Goal: Transaction & Acquisition: Purchase product/service

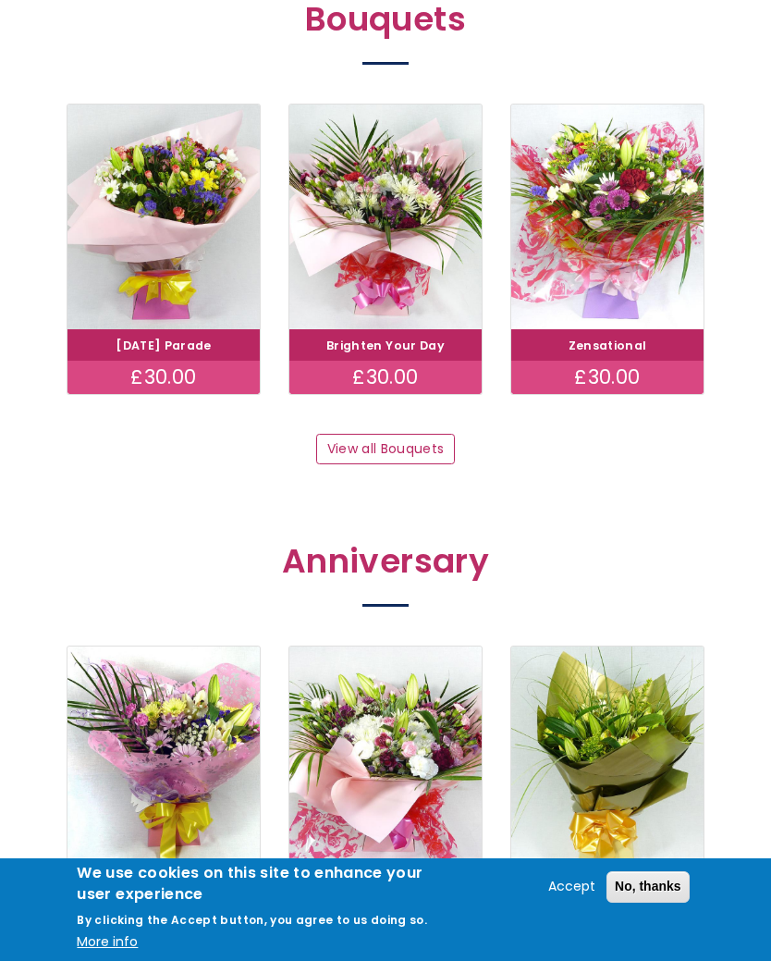
scroll to position [1523, 0]
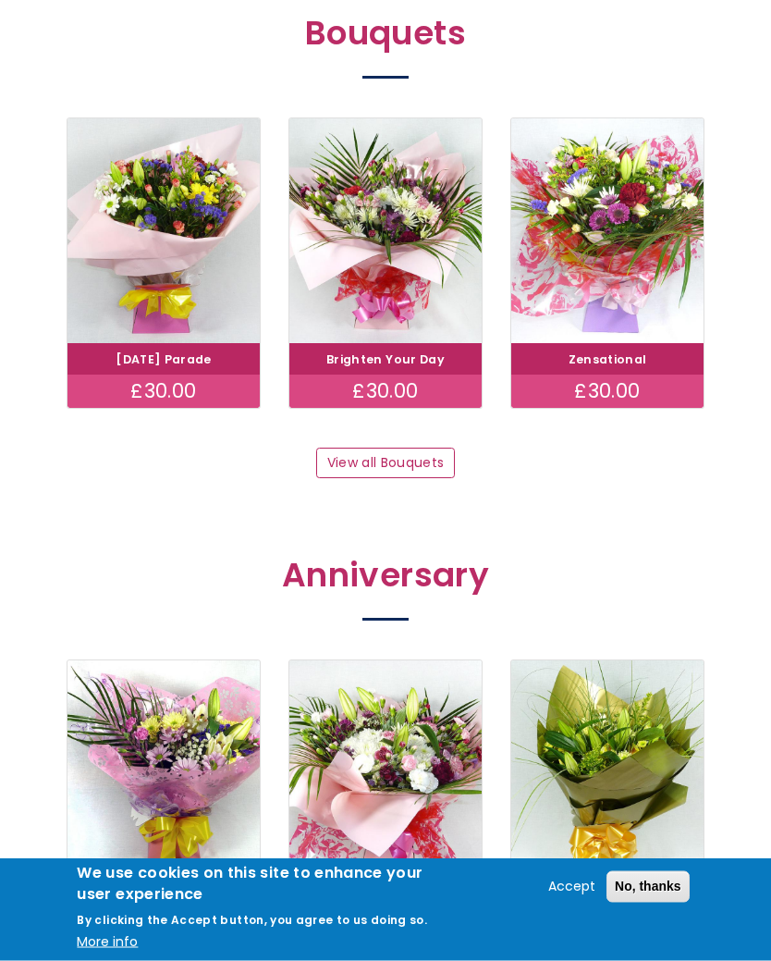
click at [410, 448] on link "View all Bouquets" at bounding box center [385, 463] width 139 height 31
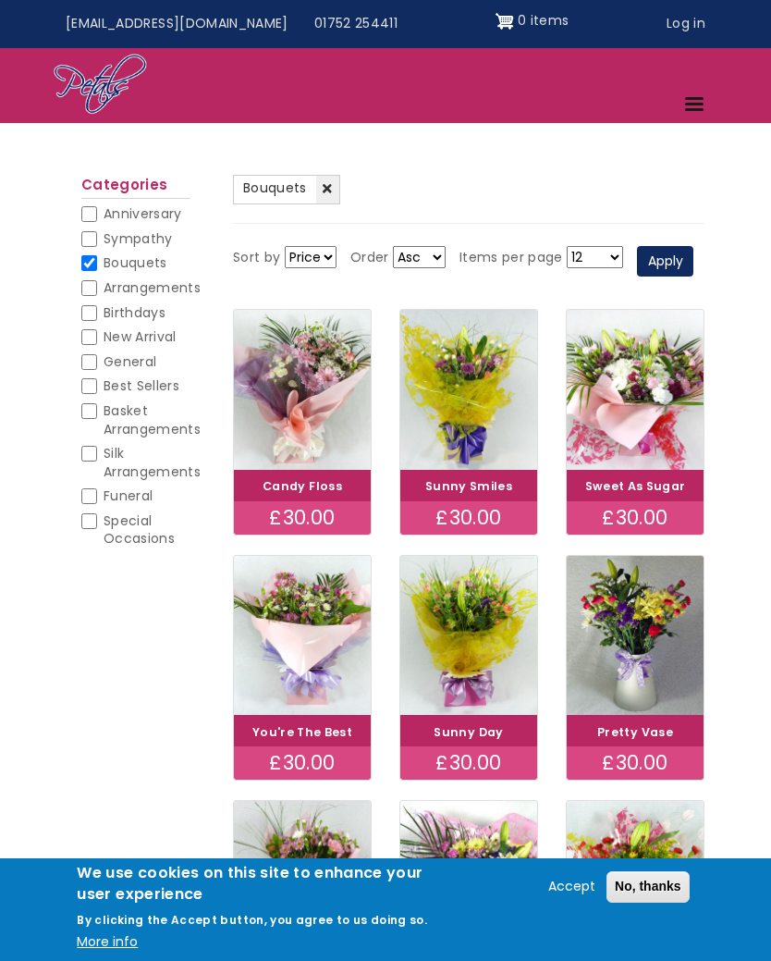
click at [94, 305] on input "Birthdays" at bounding box center [89, 313] width 16 height 16
checkbox input "true"
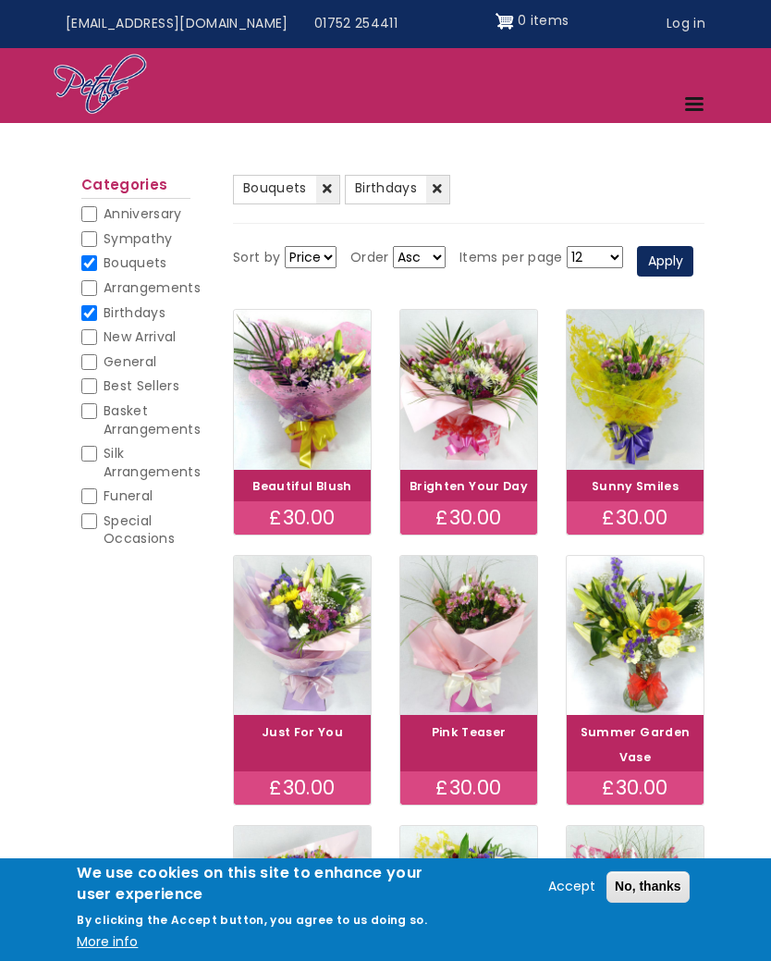
click at [95, 260] on input "Bouquets" at bounding box center [89, 263] width 16 height 16
checkbox input "false"
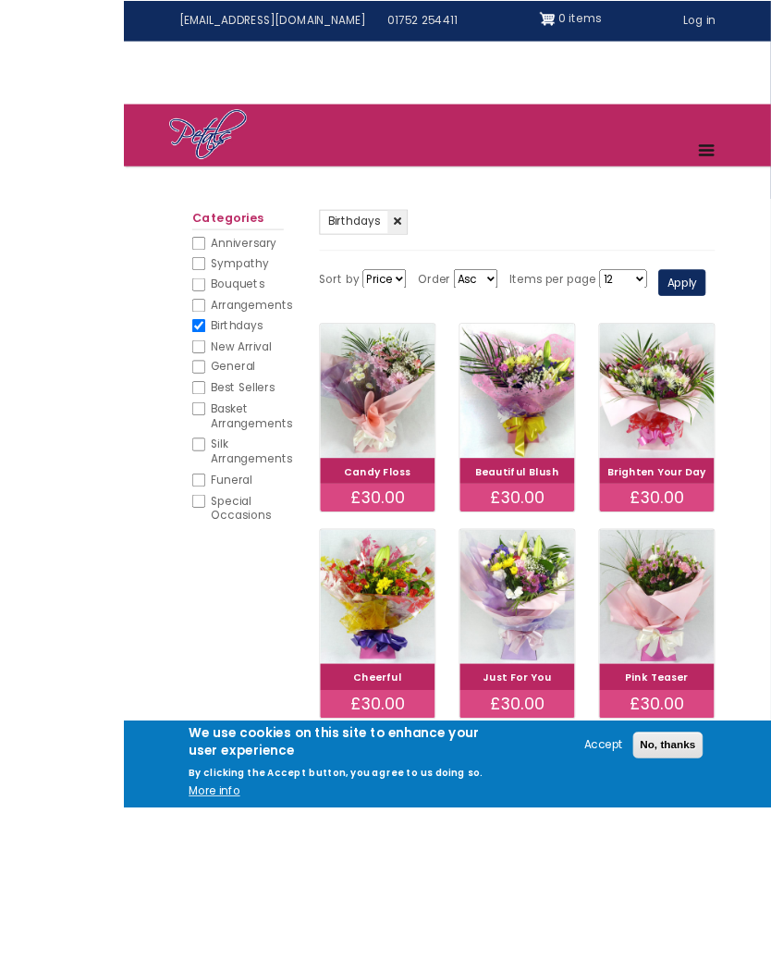
scroll to position [110, 0]
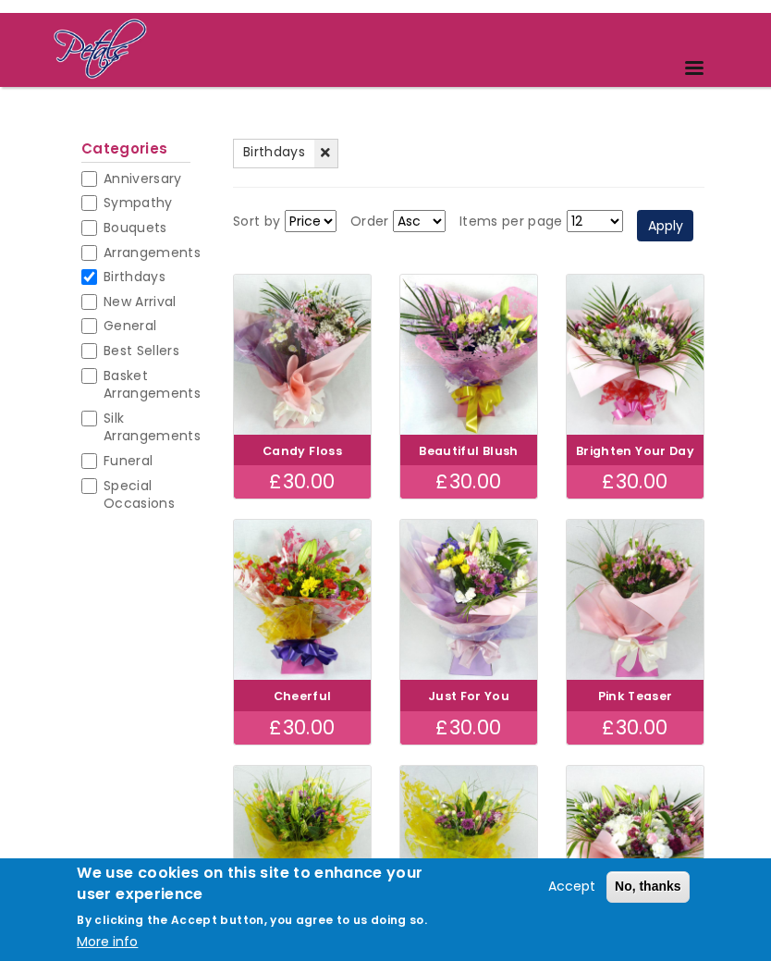
click at [89, 298] on input "New Arrival" at bounding box center [89, 302] width 16 height 16
checkbox input "true"
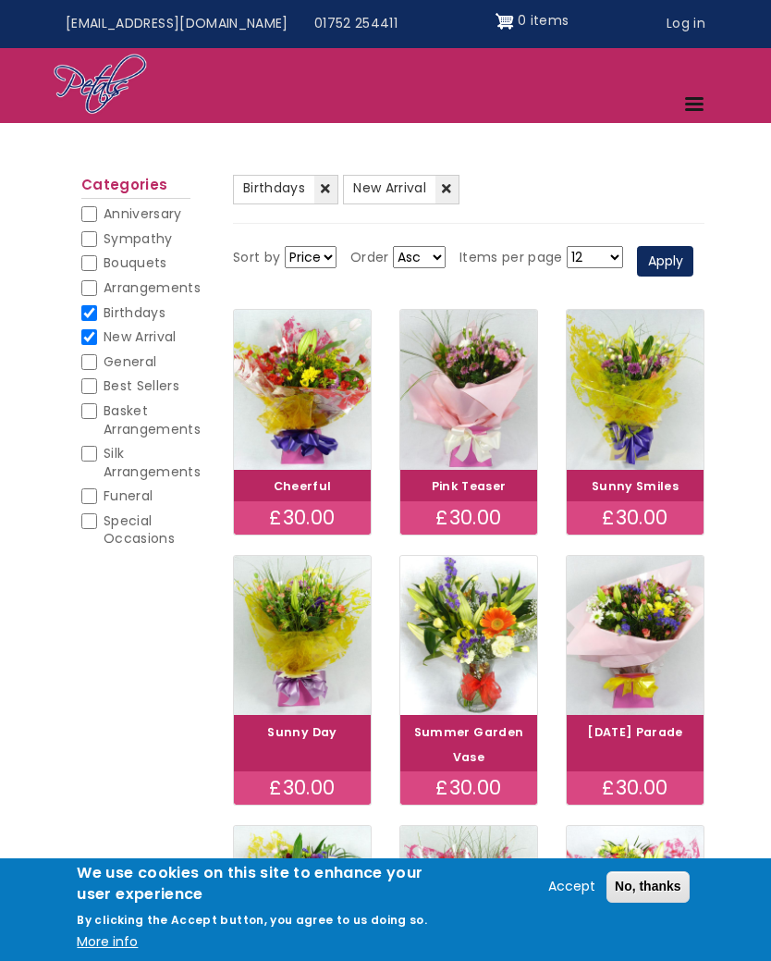
click at [90, 310] on input "Birthdays" at bounding box center [89, 313] width 16 height 16
checkbox input "false"
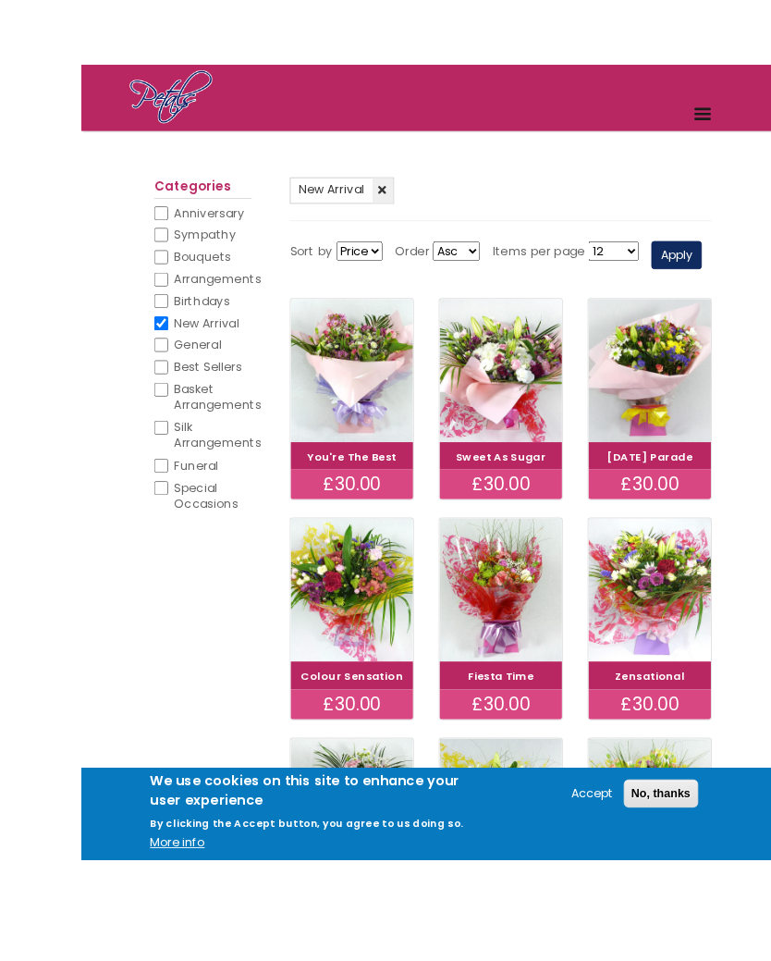
scroll to position [190, 0]
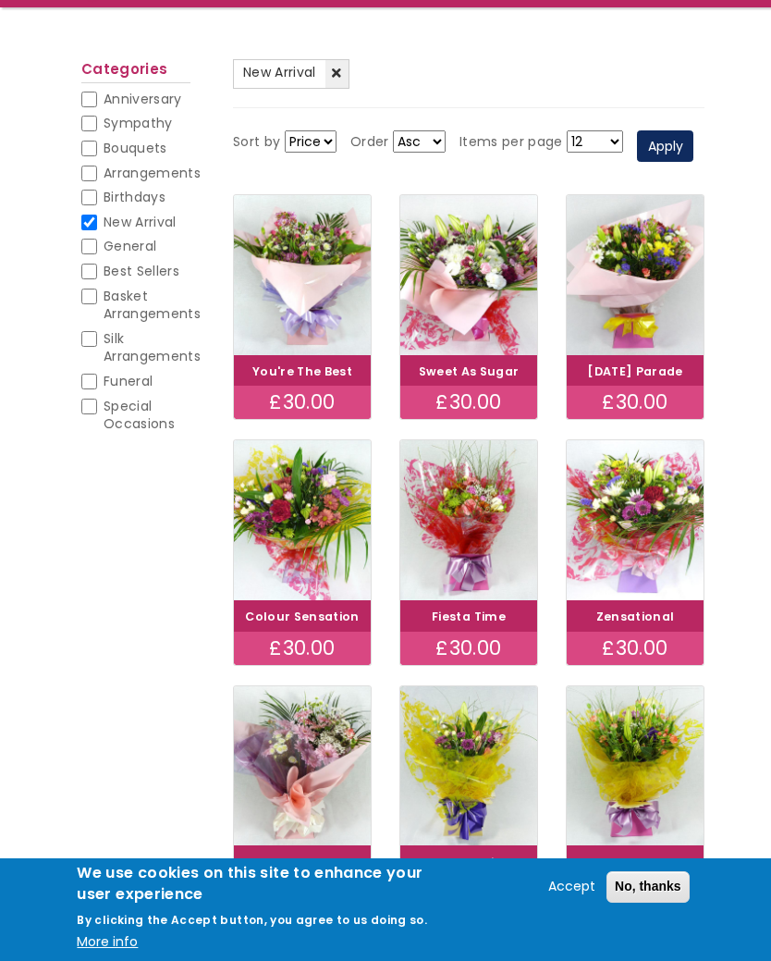
click at [90, 151] on input "Bouquets" at bounding box center [89, 149] width 16 height 16
checkbox input "true"
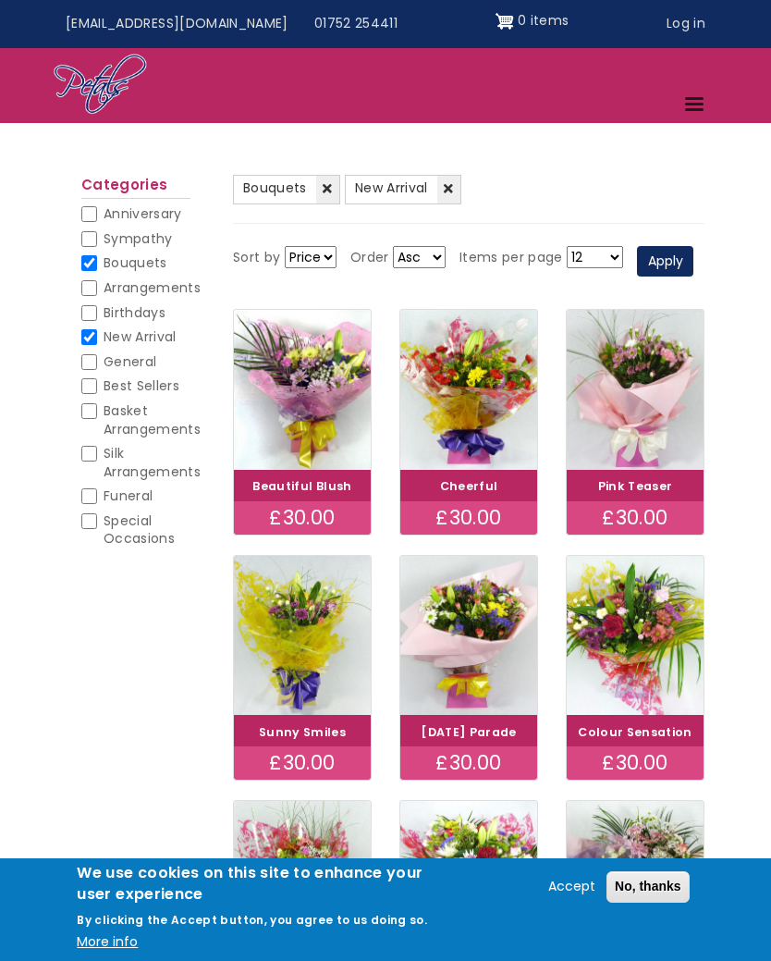
click at [96, 337] on input "New Arrival" at bounding box center [89, 337] width 16 height 16
checkbox input "false"
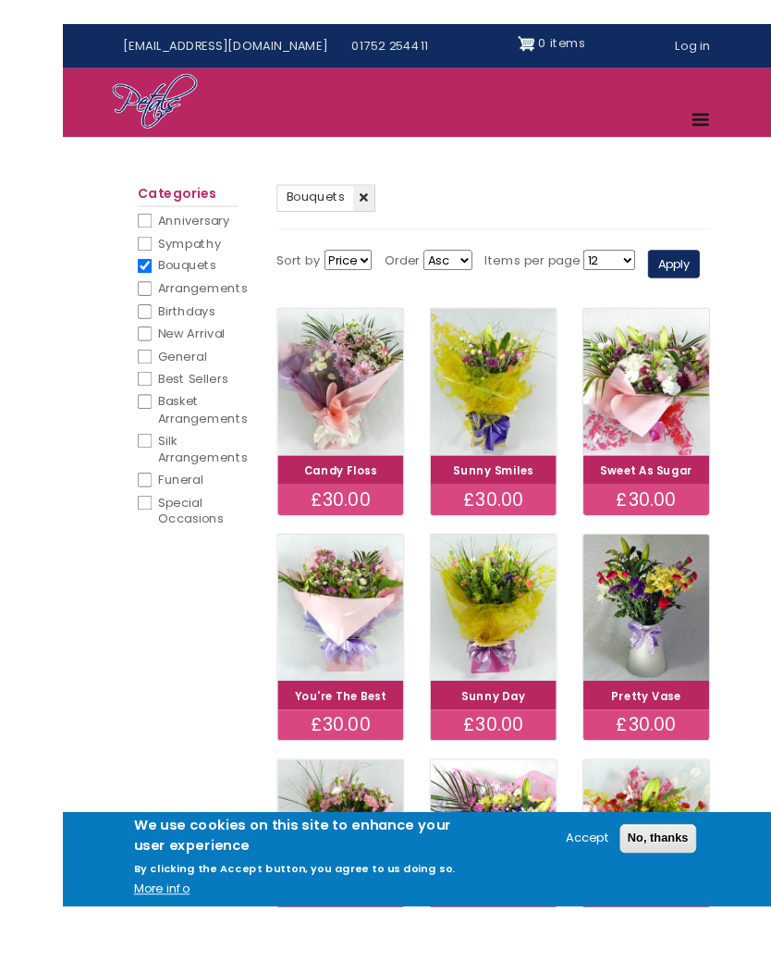
scroll to position [114, 0]
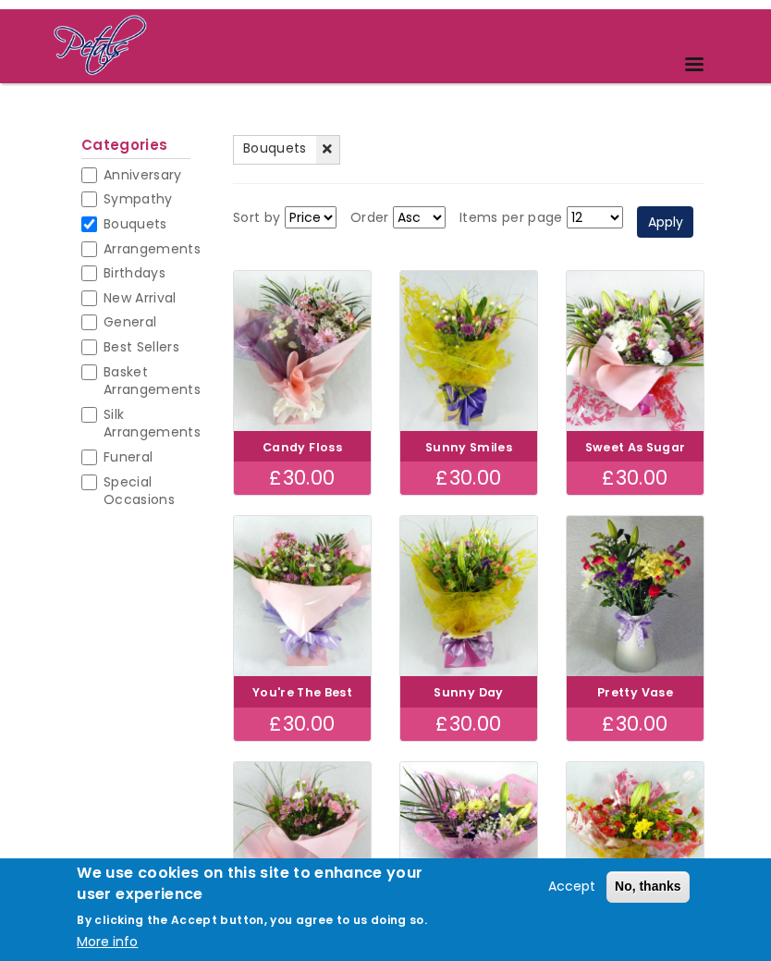
click at [91, 349] on input "Best Sellers" at bounding box center [89, 347] width 16 height 16
checkbox input "true"
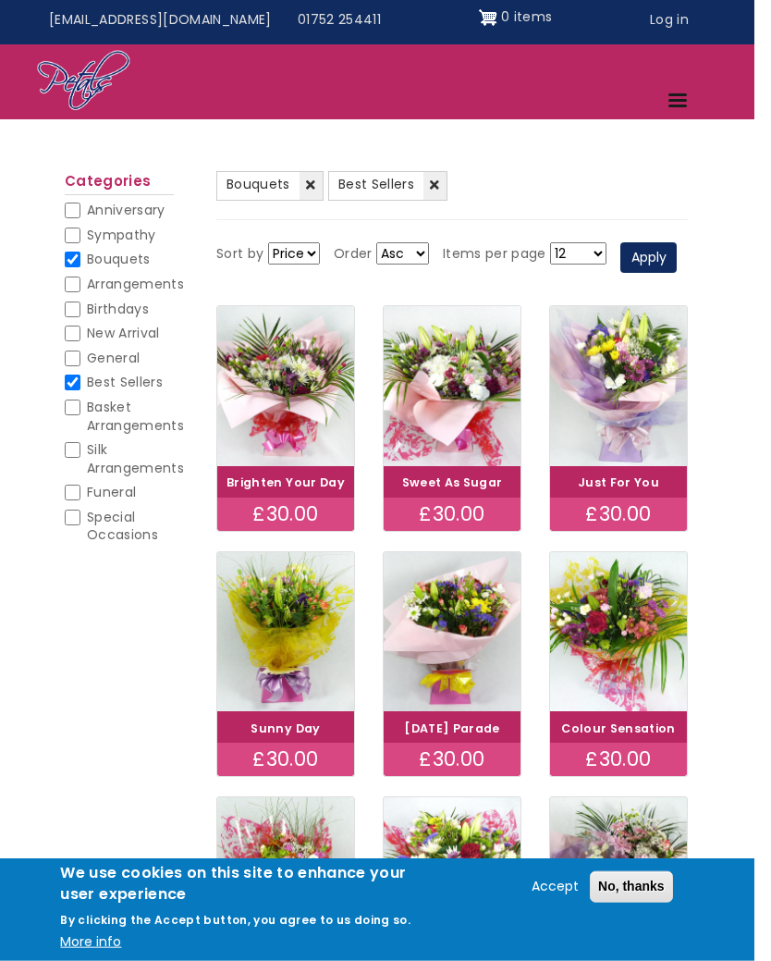
scroll to position [25, 0]
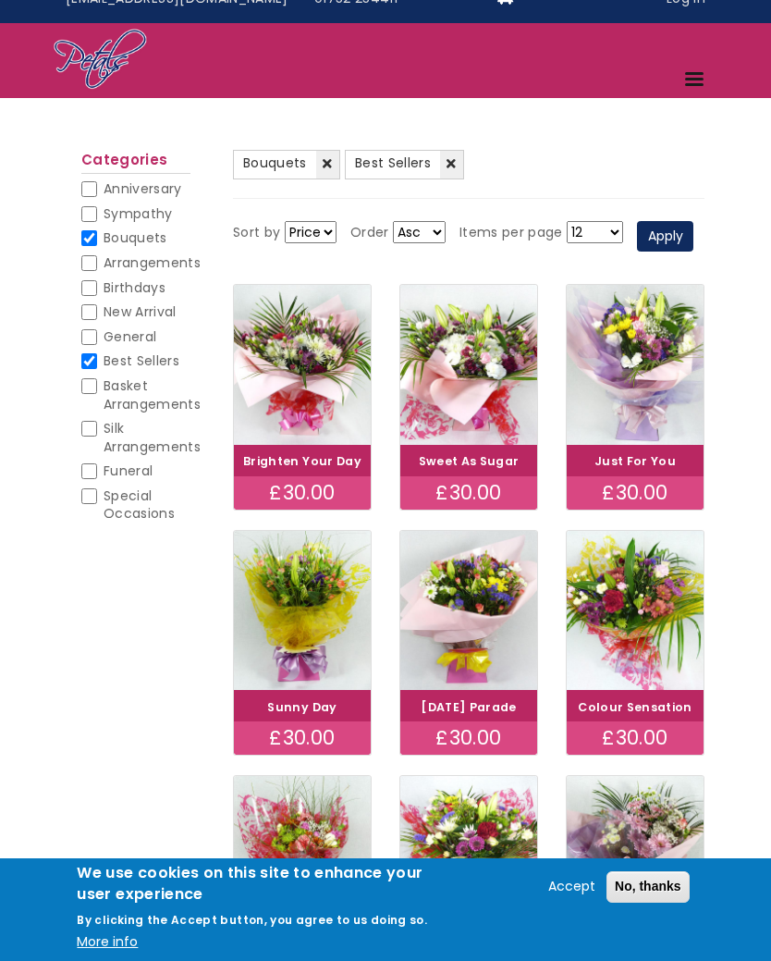
click at [484, 469] on link "Sweet As Sugar" at bounding box center [469, 461] width 101 height 16
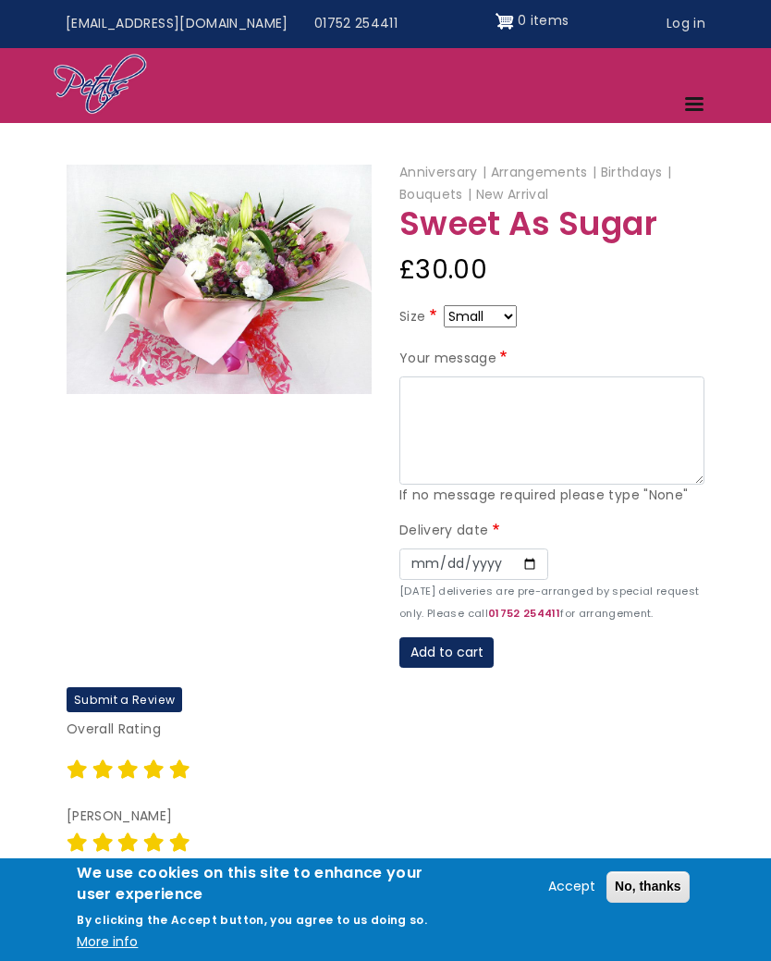
click at [507, 314] on select "Small Medium Large" at bounding box center [480, 316] width 73 height 22
select select "9"
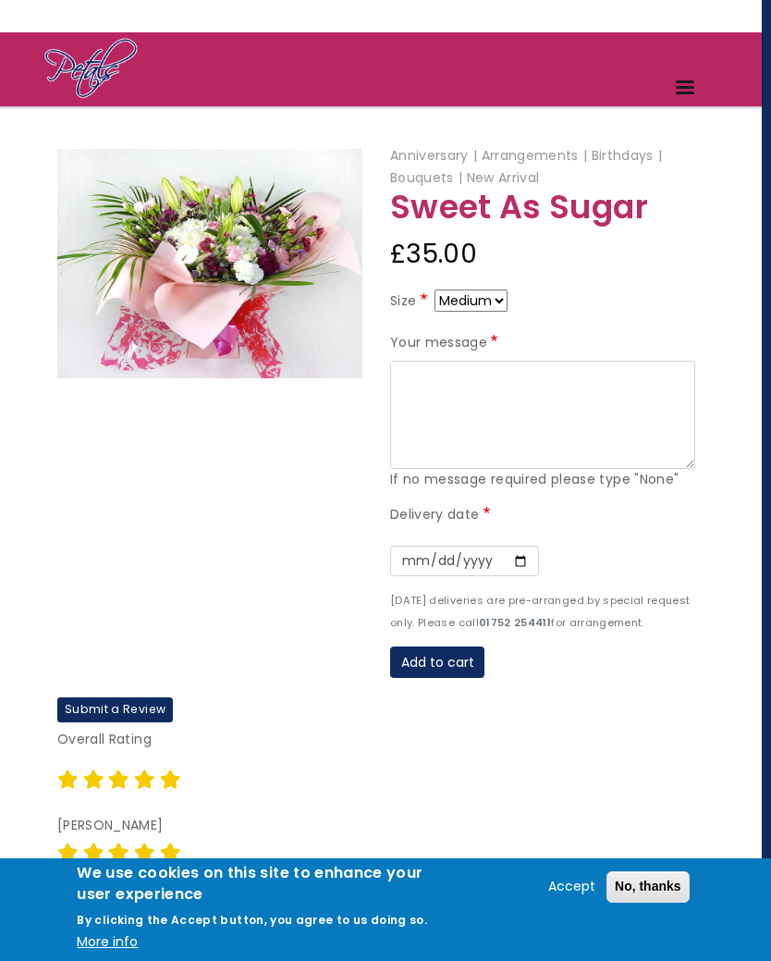
scroll to position [88, 6]
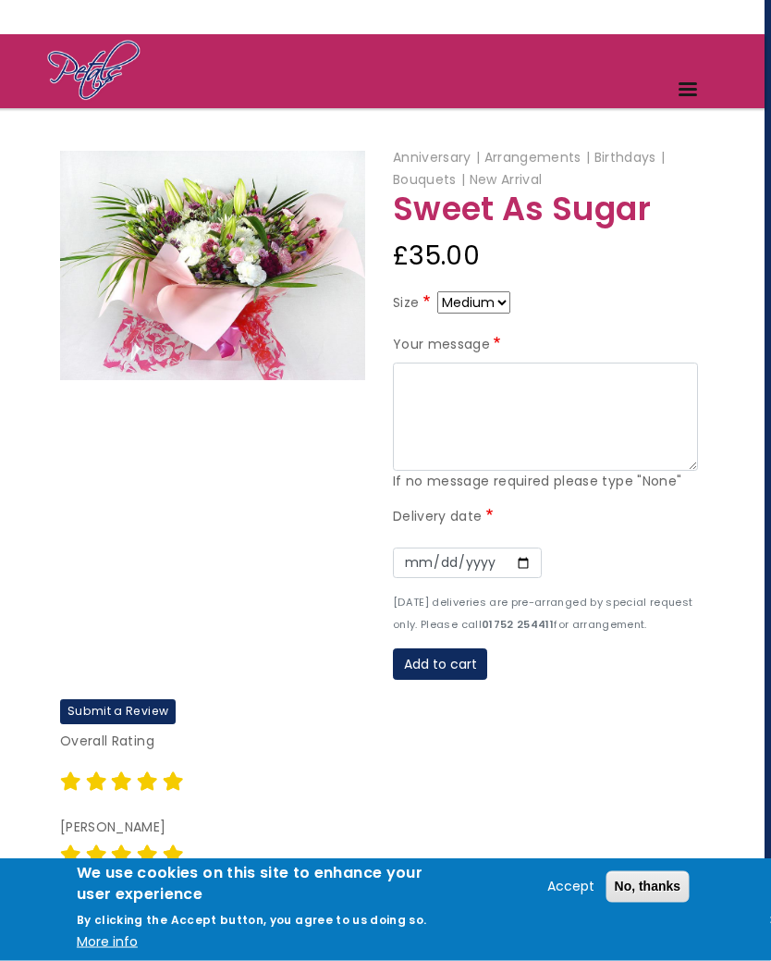
click at [509, 292] on select "Small Medium Large" at bounding box center [474, 303] width 73 height 22
select select "8"
click at [507, 296] on select "Small Medium Large" at bounding box center [473, 302] width 73 height 22
select select "9"
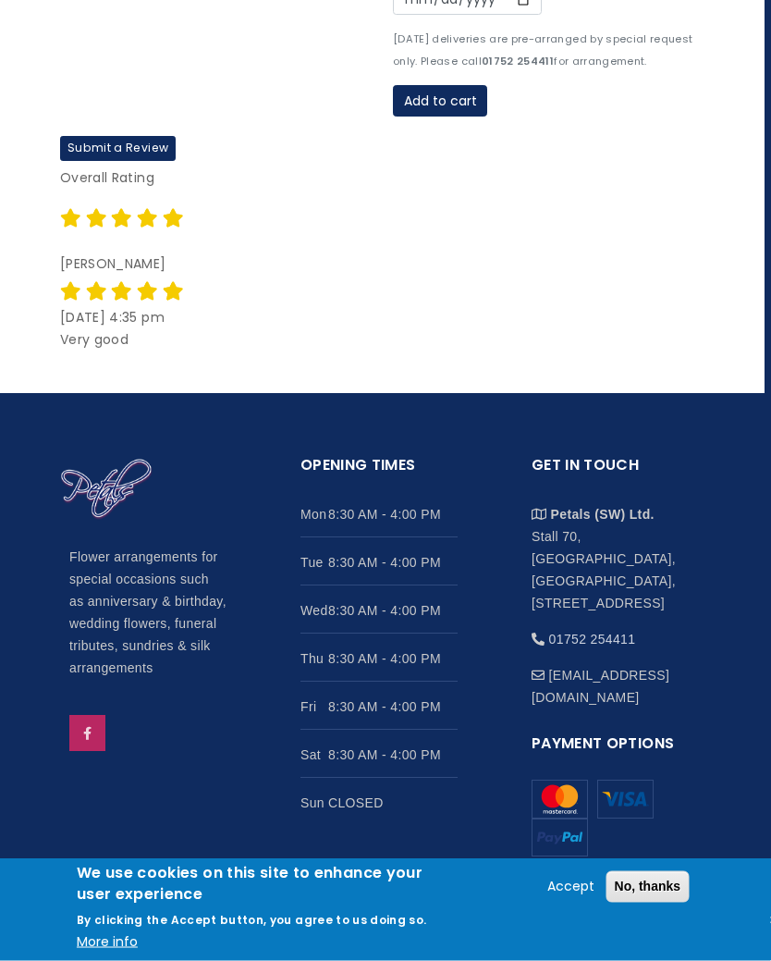
scroll to position [657, 6]
